Goal: Check status

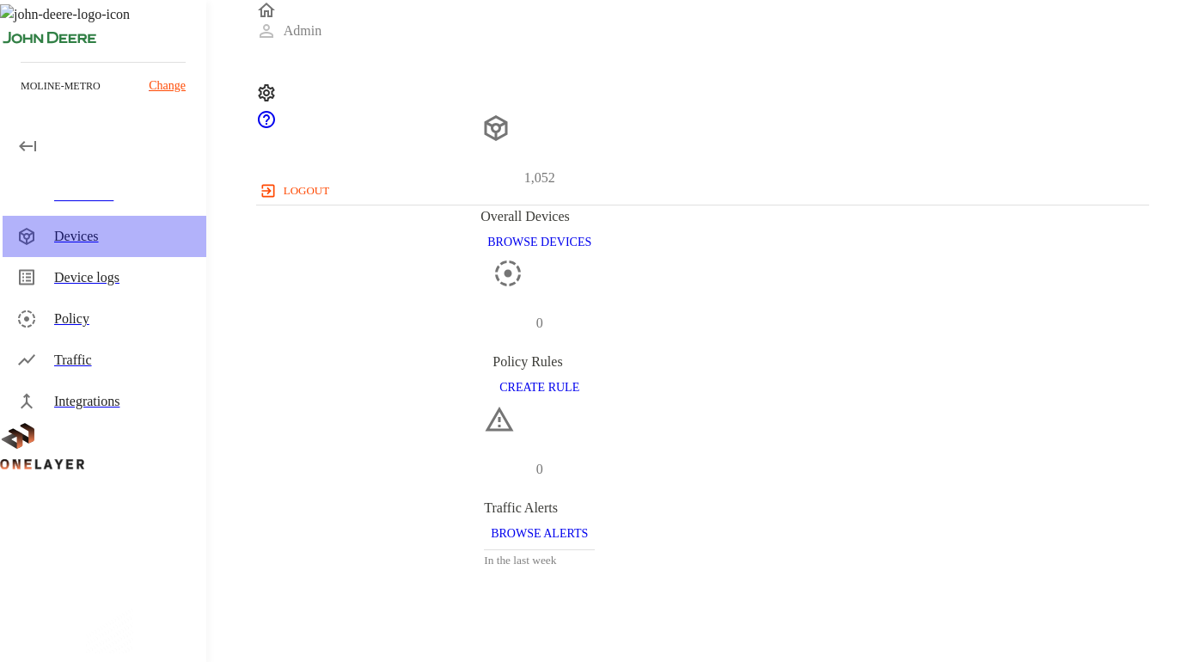
click at [88, 241] on div "Devices" at bounding box center [123, 236] width 138 height 21
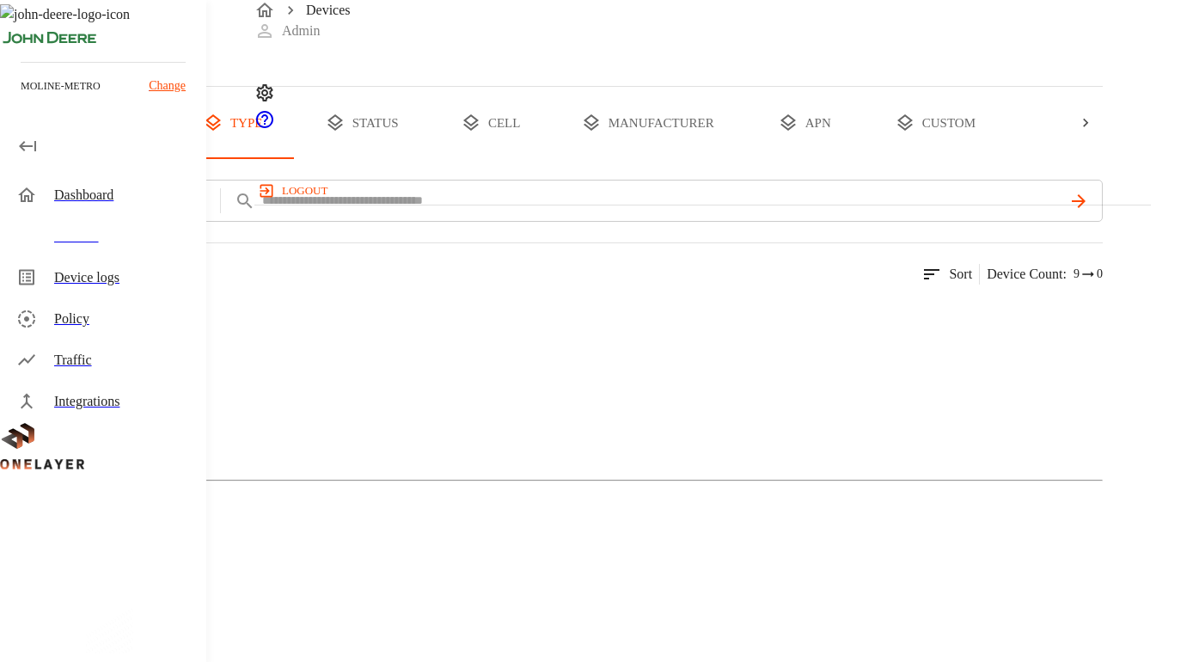
click at [133, 326] on img at bounding box center [83, 315] width 99 height 21
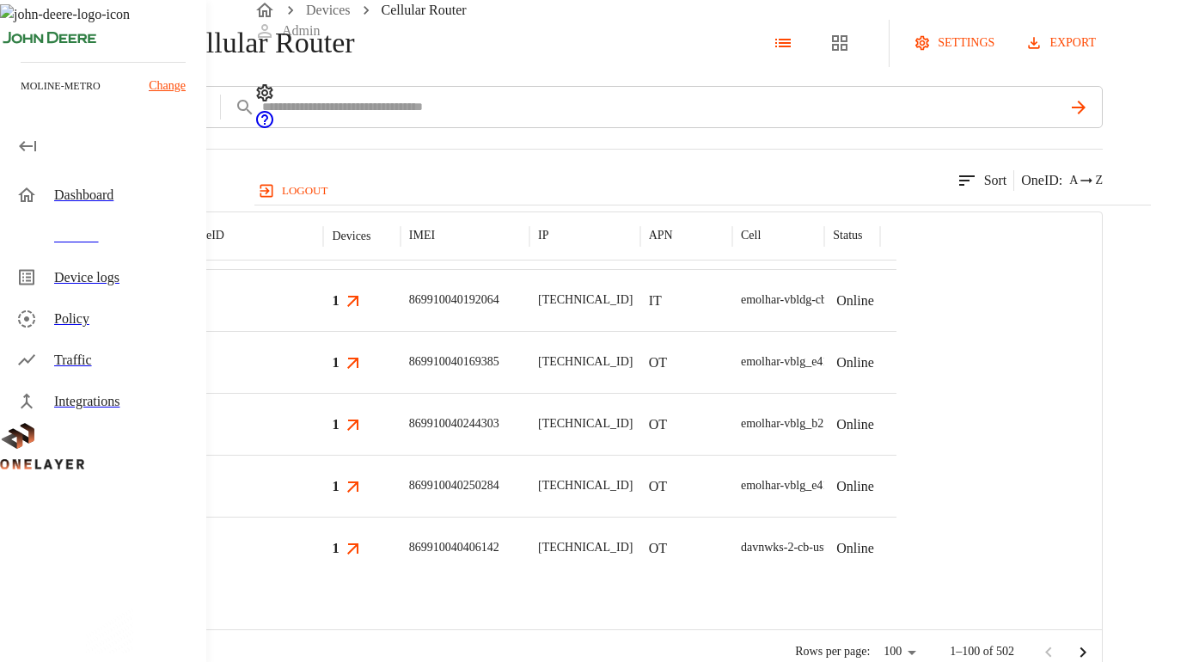
scroll to position [2891, 0]
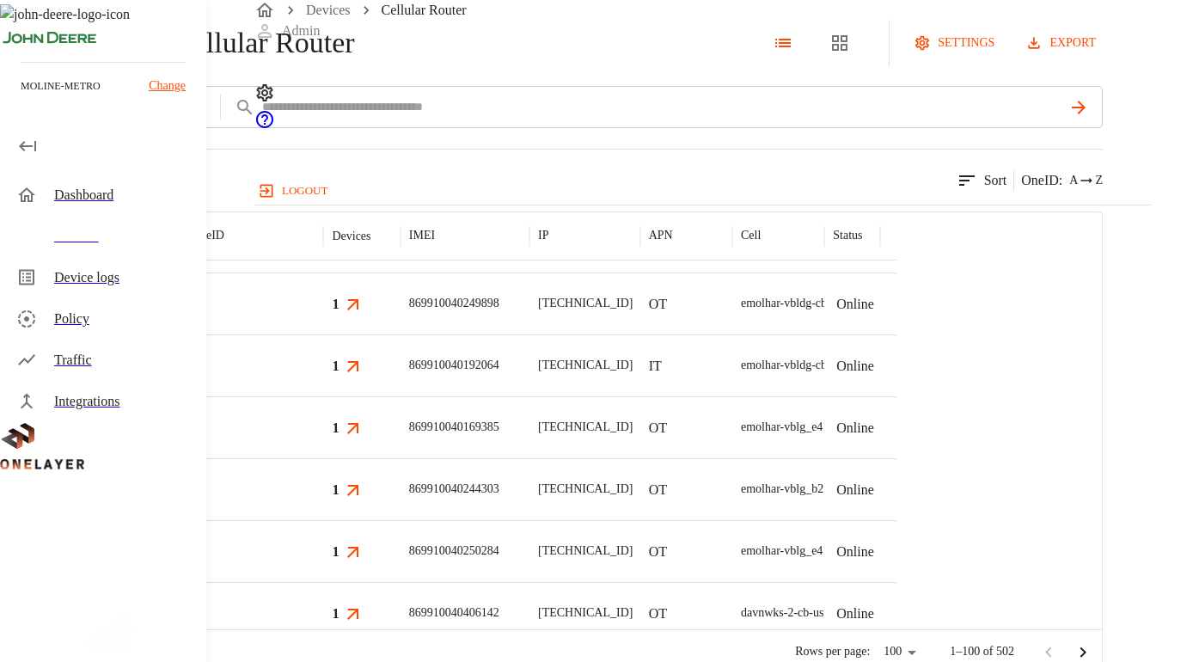
click at [201, 415] on p "eCell" at bounding box center [174, 406] width 53 height 17
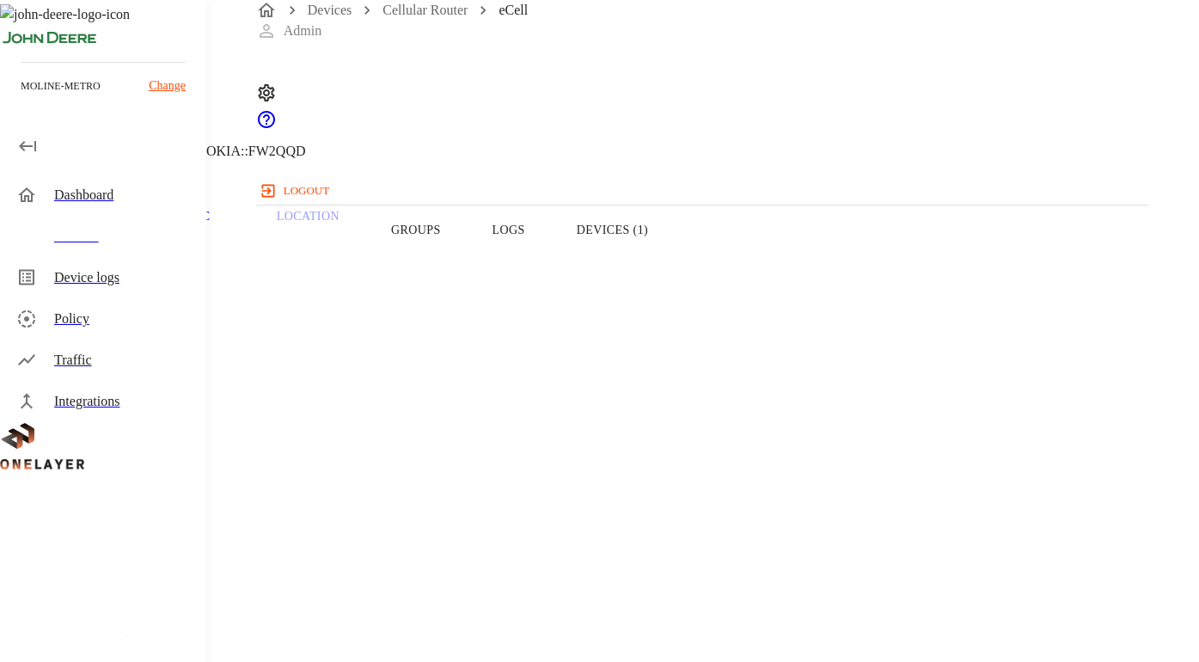
click at [551, 269] on button "Logs" at bounding box center [509, 229] width 84 height 109
